Goal: Entertainment & Leisure: Consume media (video, audio)

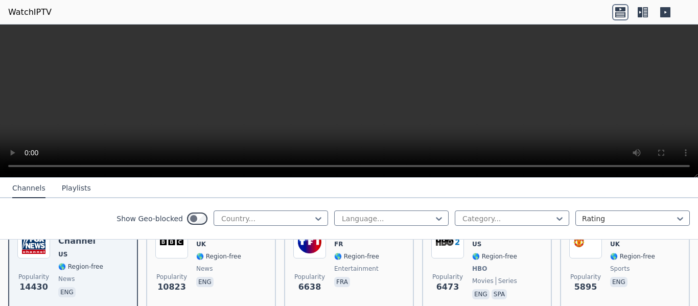
scroll to position [123, 0]
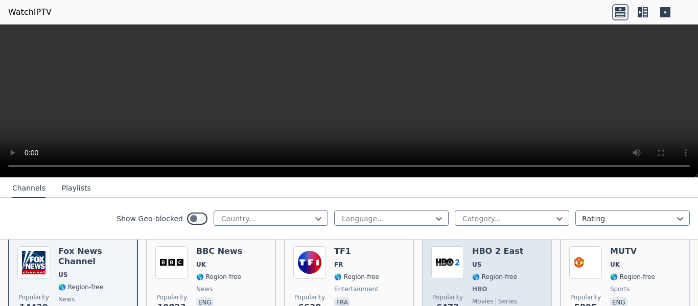
click at [448, 258] on img at bounding box center [447, 262] width 33 height 33
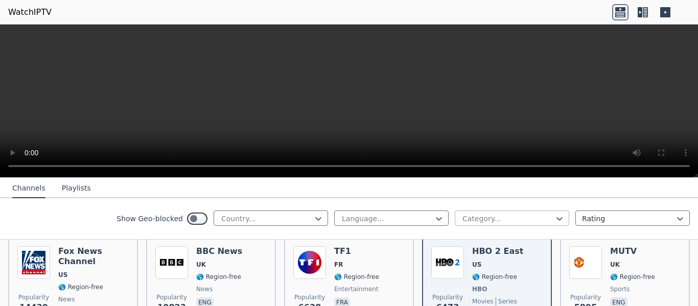
click at [485, 218] on div at bounding box center [507, 219] width 93 height 10
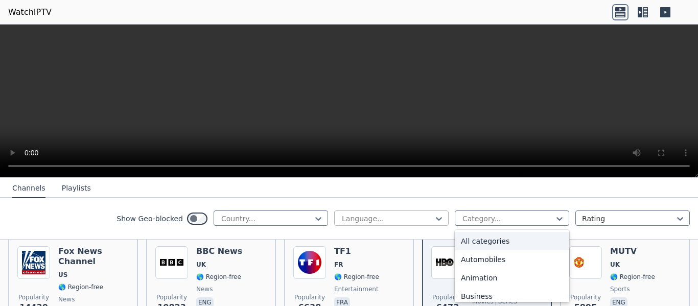
click at [413, 214] on div at bounding box center [387, 219] width 93 height 10
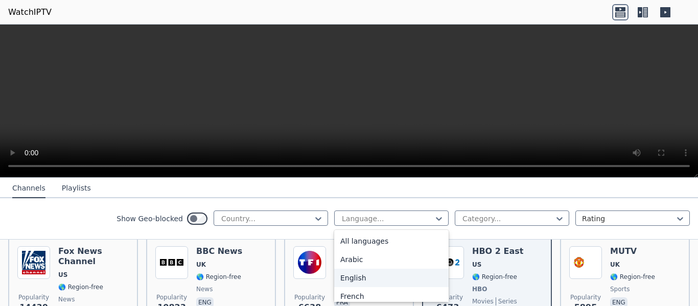
click at [351, 275] on div "English" at bounding box center [391, 278] width 114 height 18
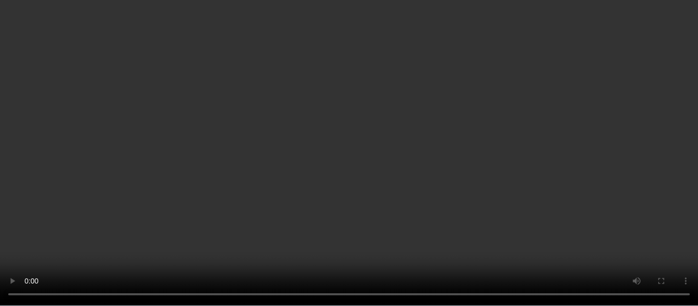
scroll to position [5317, 0]
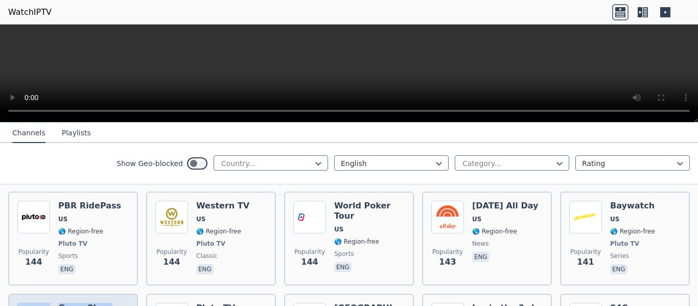
drag, startPoint x: 75, startPoint y: 217, endPoint x: 53, endPoint y: 207, distance: 23.8
click at [12, 12] on link "WatchIPTV" at bounding box center [29, 12] width 43 height 12
